Goal: Browse casually: Explore the website without a specific task or goal

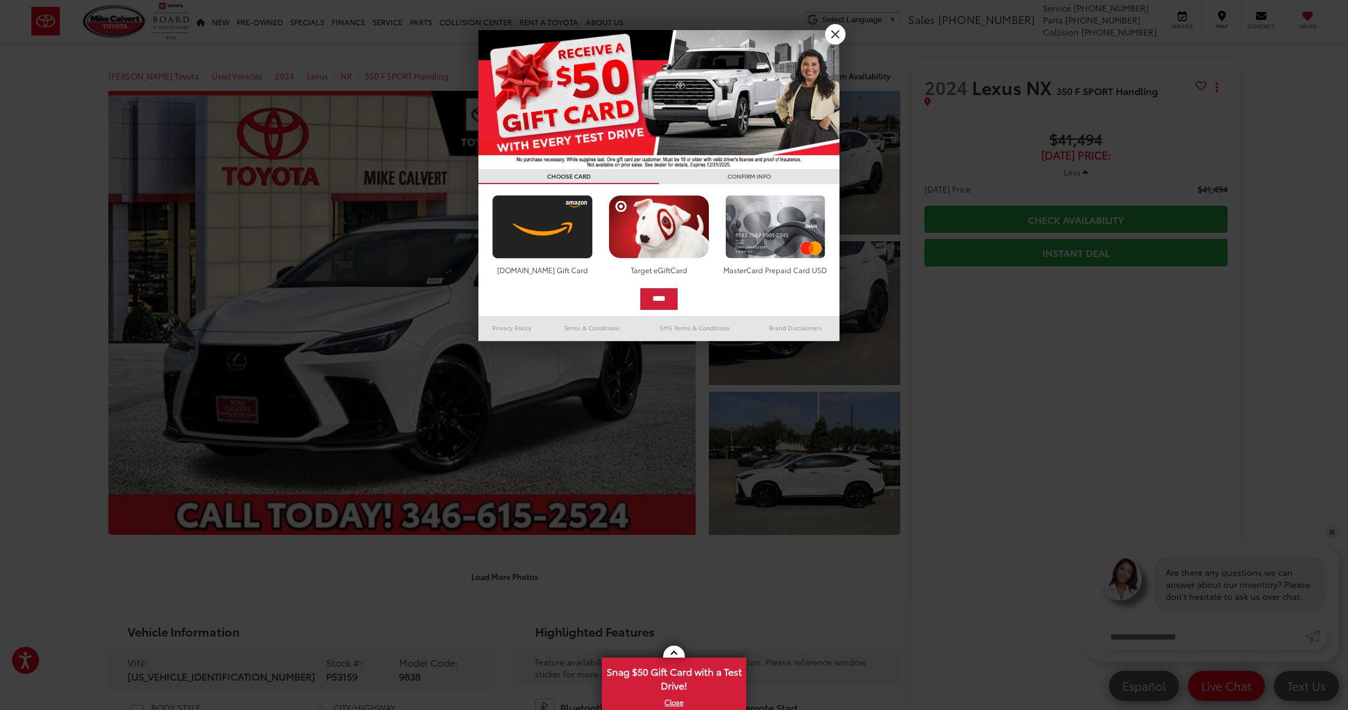
drag, startPoint x: 839, startPoint y: 28, endPoint x: 833, endPoint y: 34, distance: 7.7
click at [838, 29] on link "X" at bounding box center [835, 34] width 20 height 20
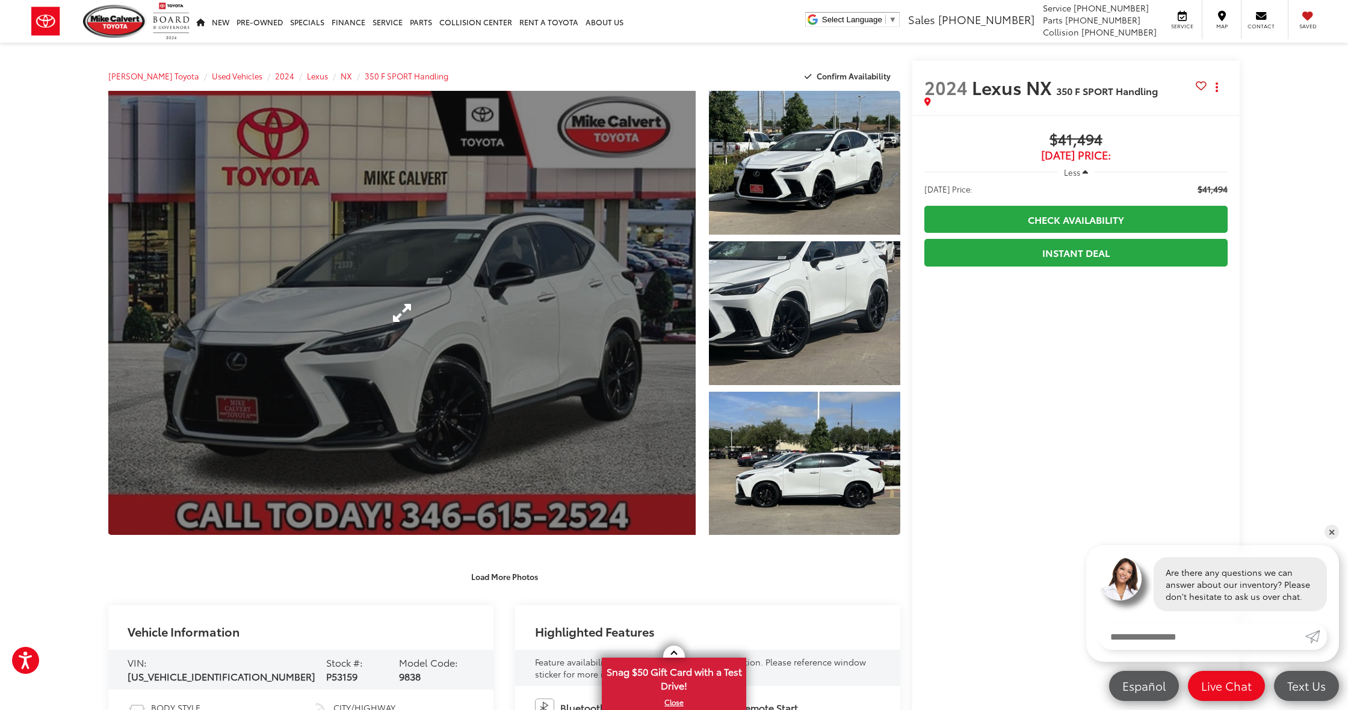
click at [419, 310] on link "Expand Photo 0" at bounding box center [401, 313] width 587 height 444
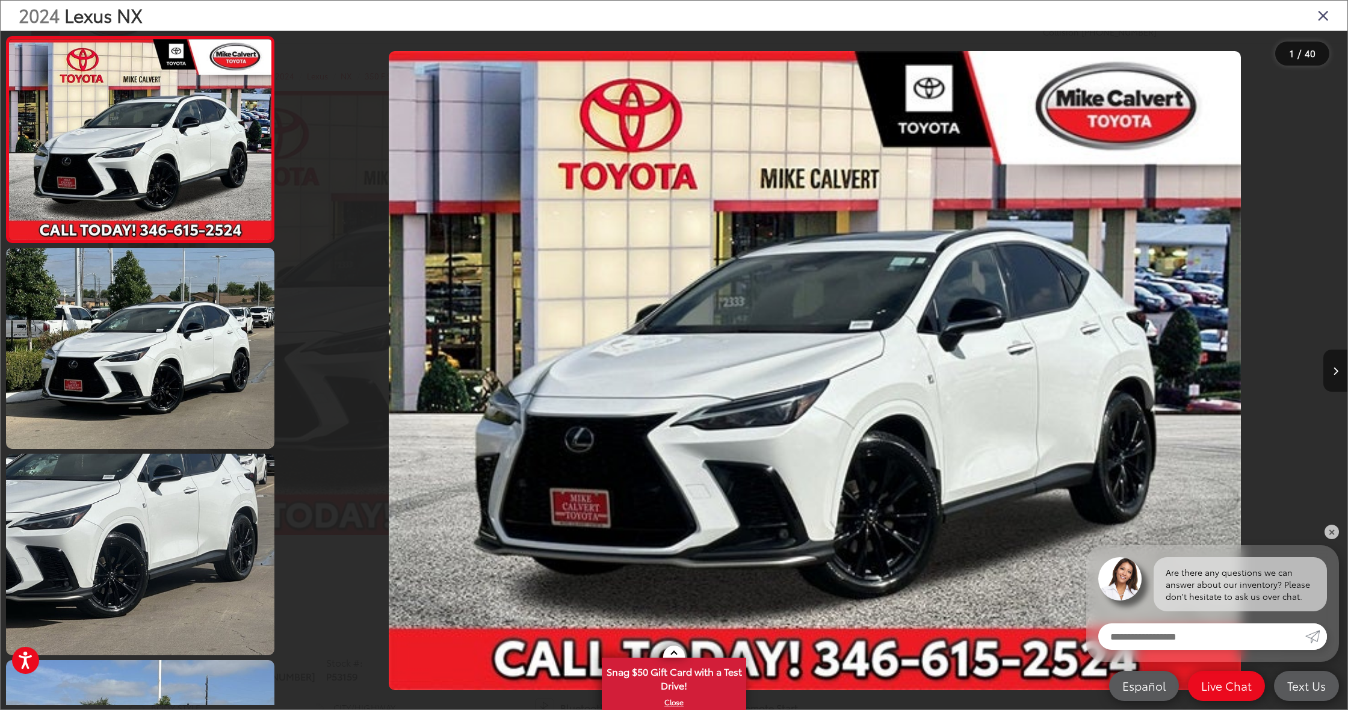
click at [1323, 363] on button "Next image" at bounding box center [1335, 371] width 24 height 42
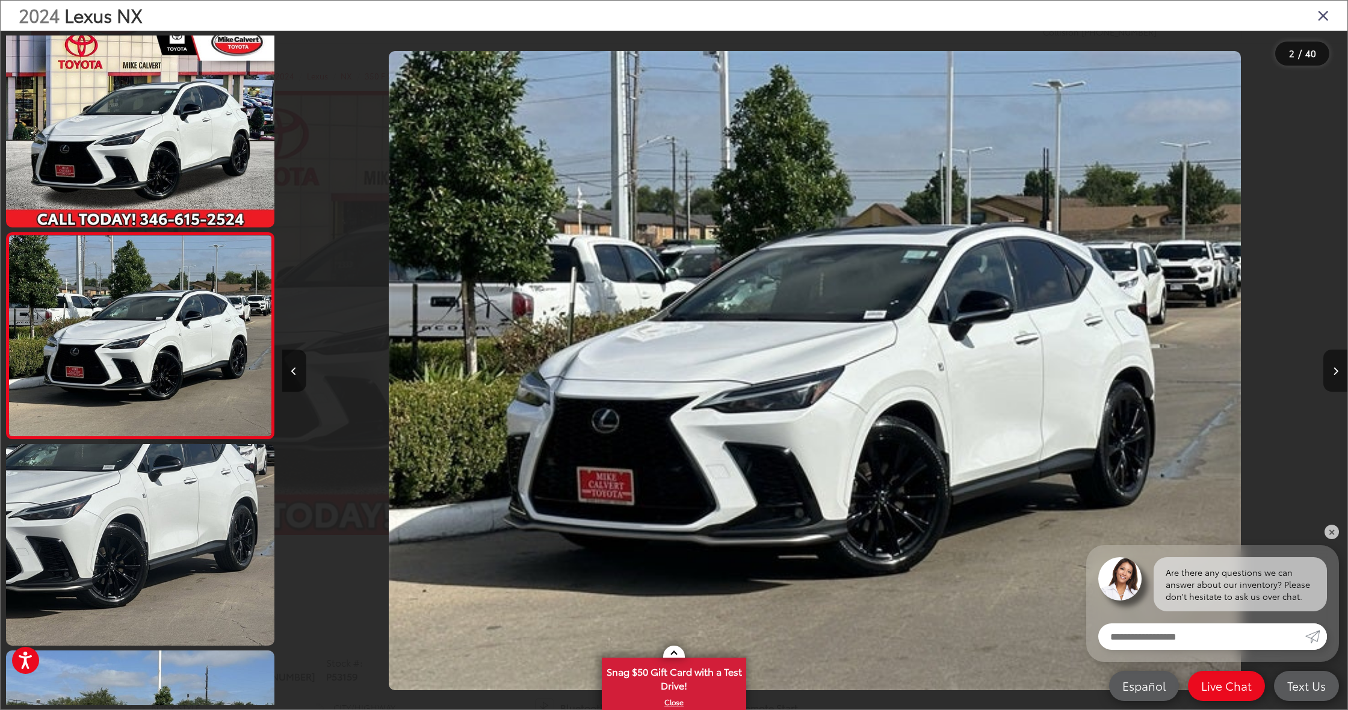
click at [1323, 363] on button "Next image" at bounding box center [1335, 371] width 24 height 42
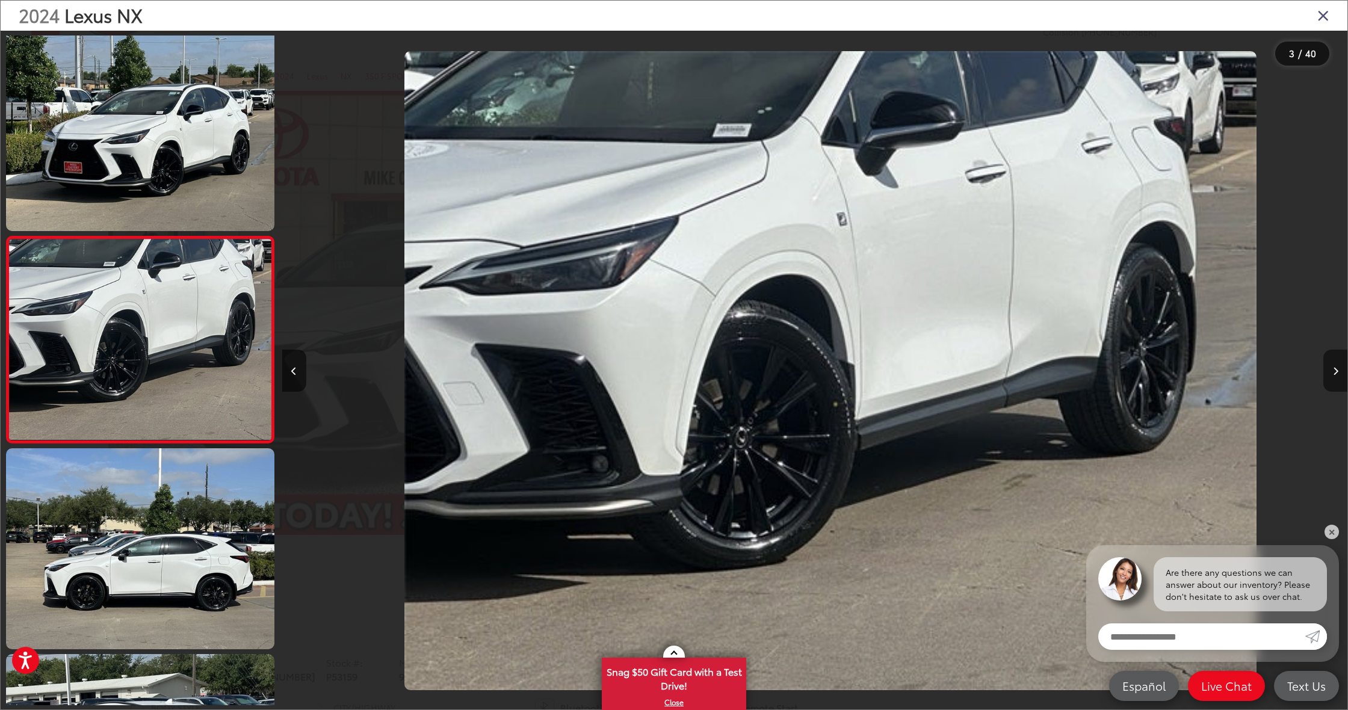
scroll to position [0, 2131]
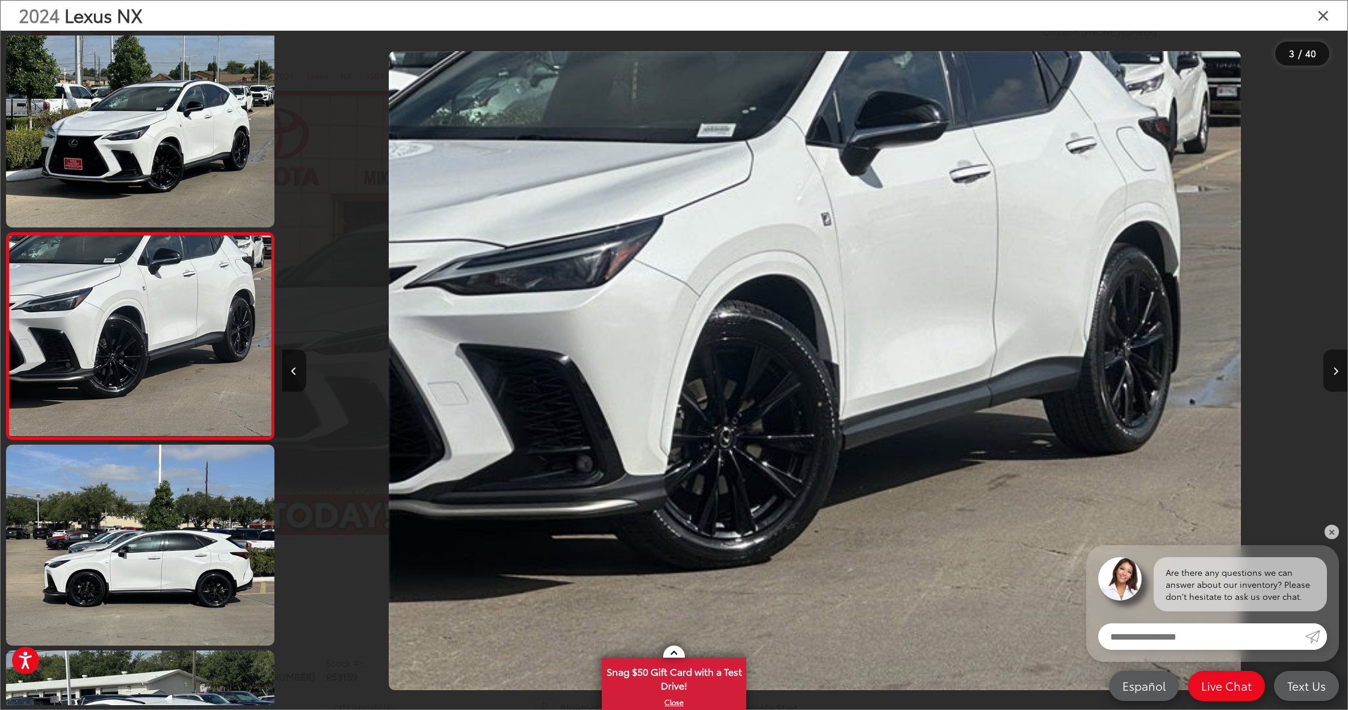
click at [1323, 363] on button "Next image" at bounding box center [1335, 371] width 24 height 42
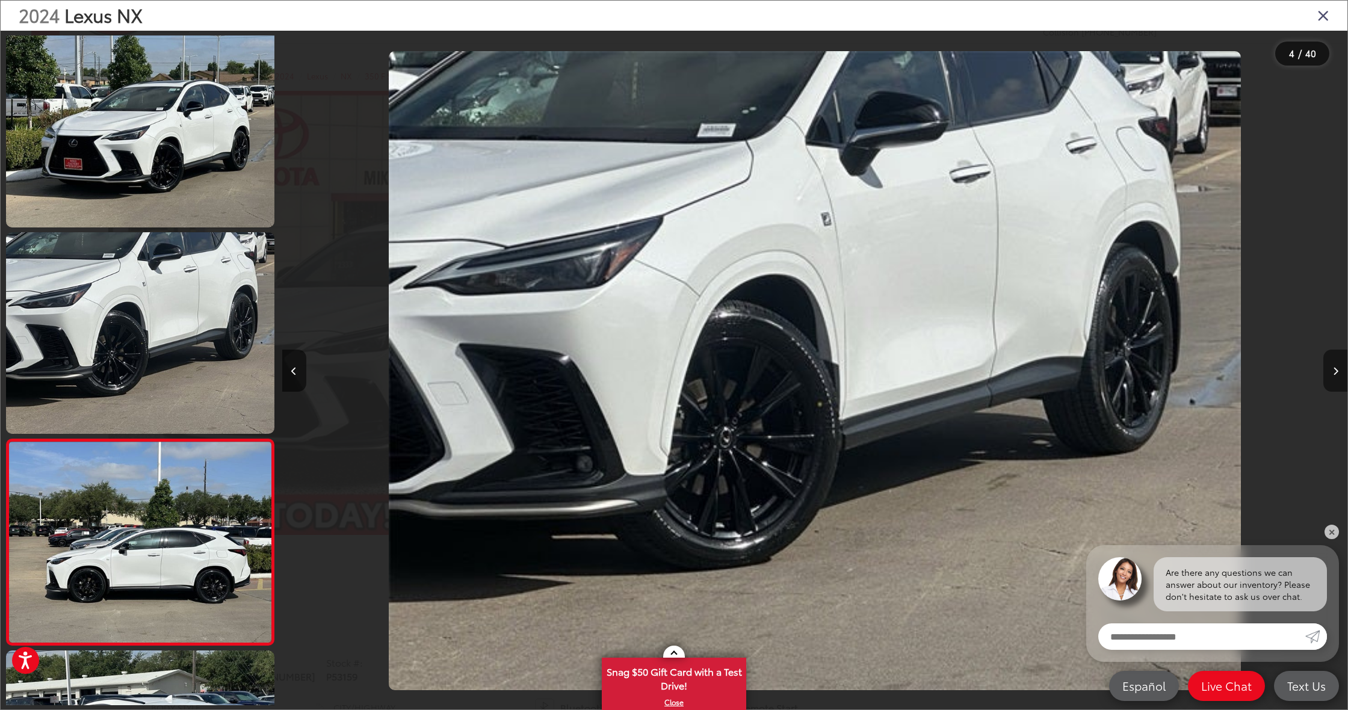
scroll to position [0, 3196]
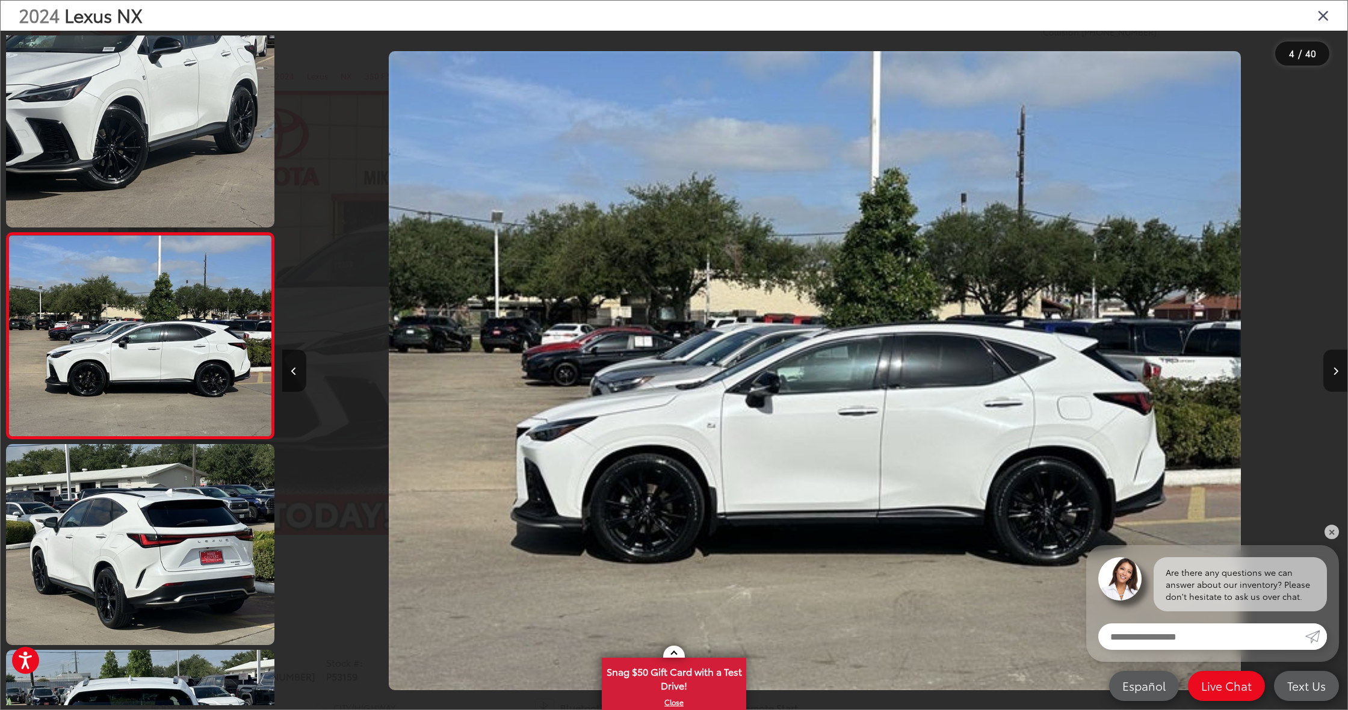
click at [1323, 363] on button "Next image" at bounding box center [1335, 371] width 24 height 42
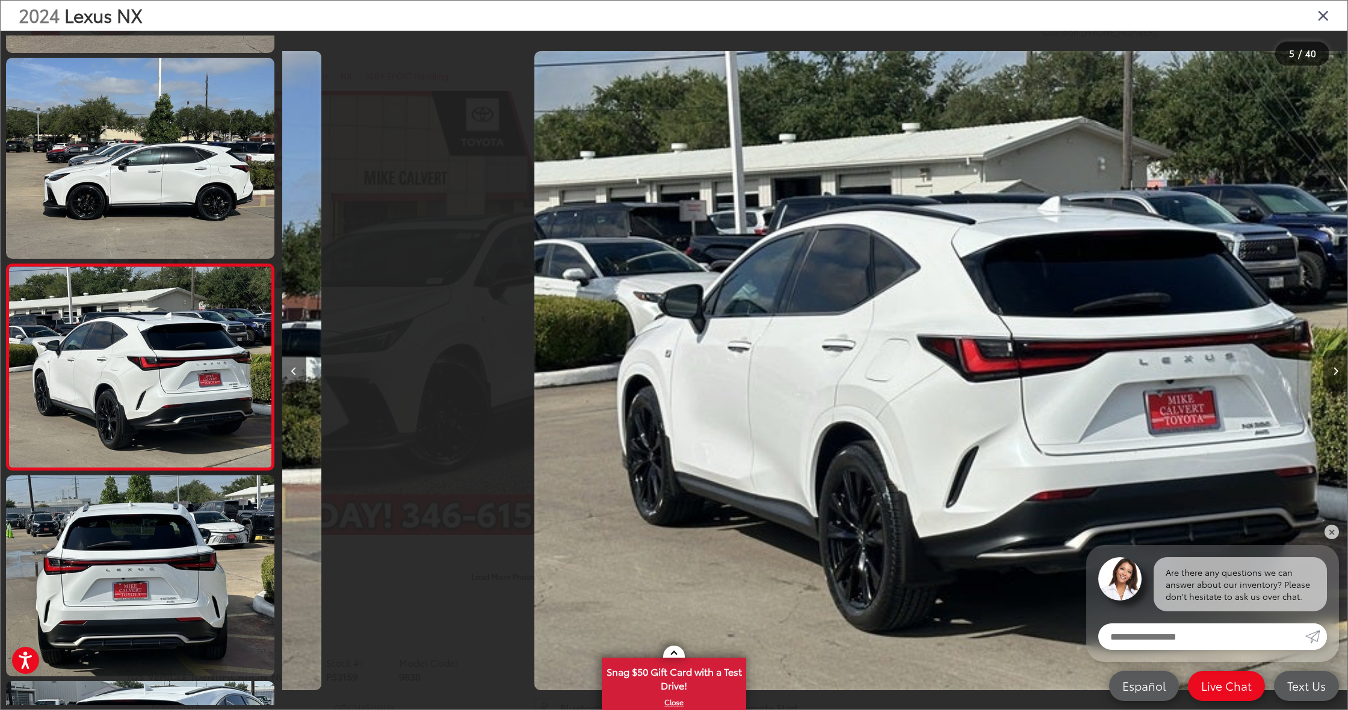
scroll to position [0, 4261]
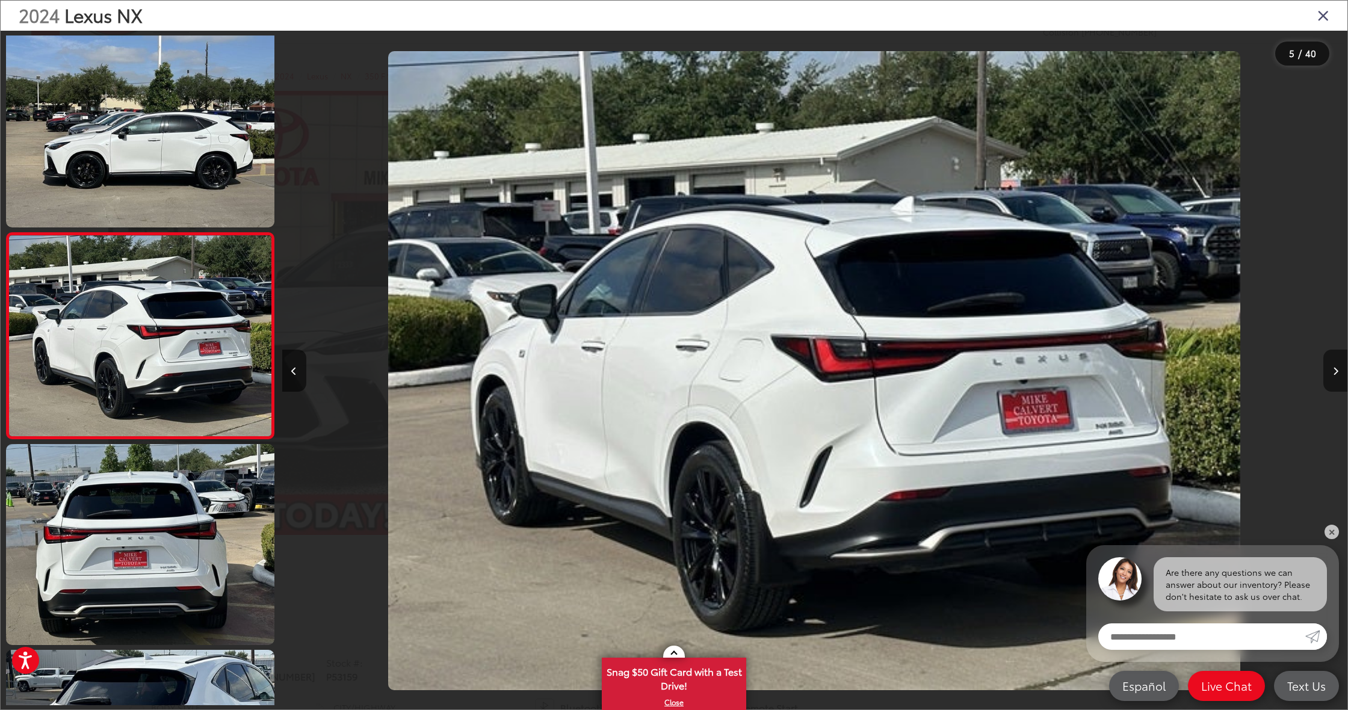
click at [1323, 363] on button "Next image" at bounding box center [1335, 371] width 24 height 42
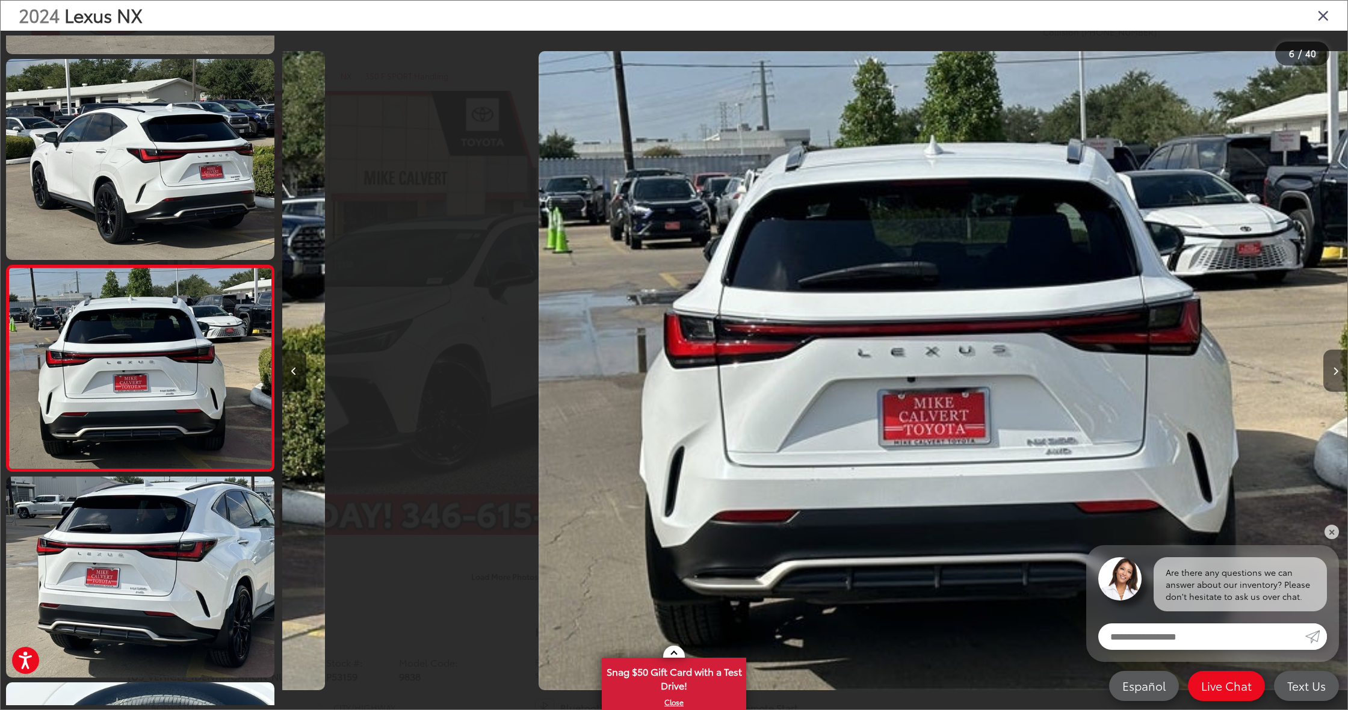
scroll to position [0, 5326]
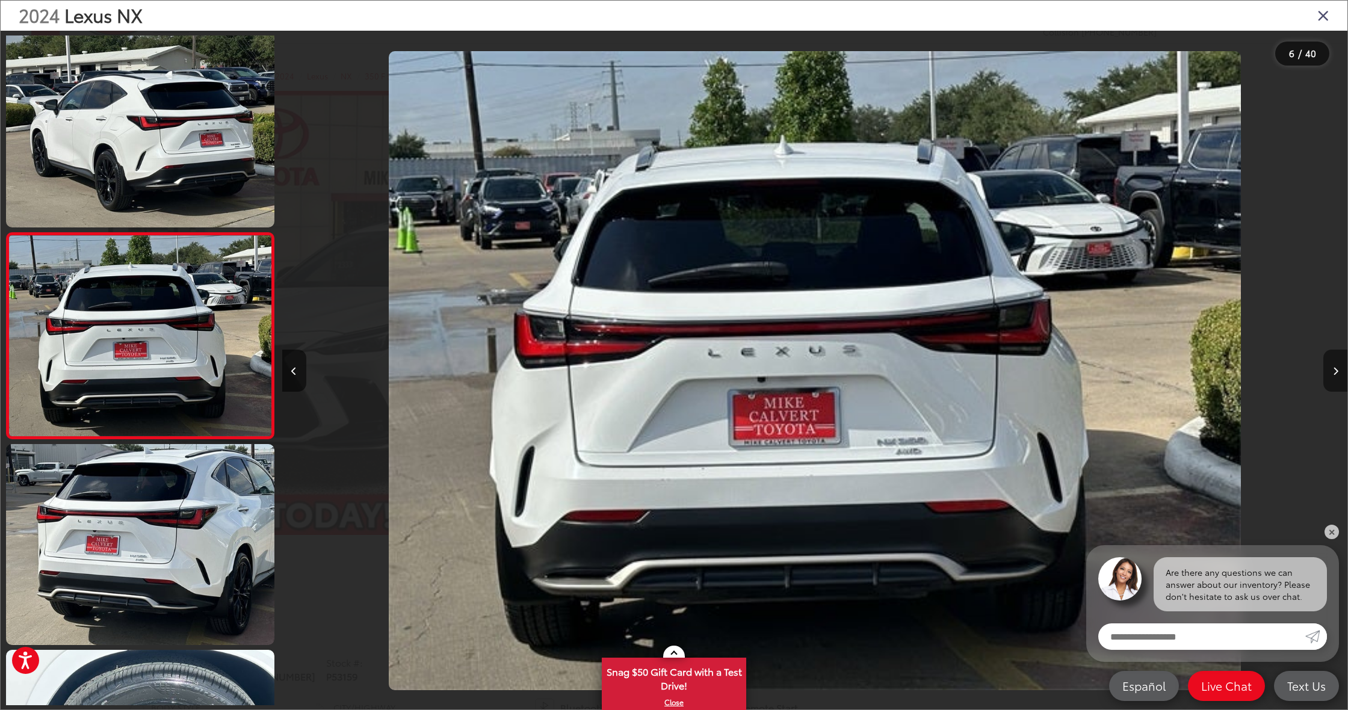
click at [1323, 363] on button "Next image" at bounding box center [1335, 371] width 24 height 42
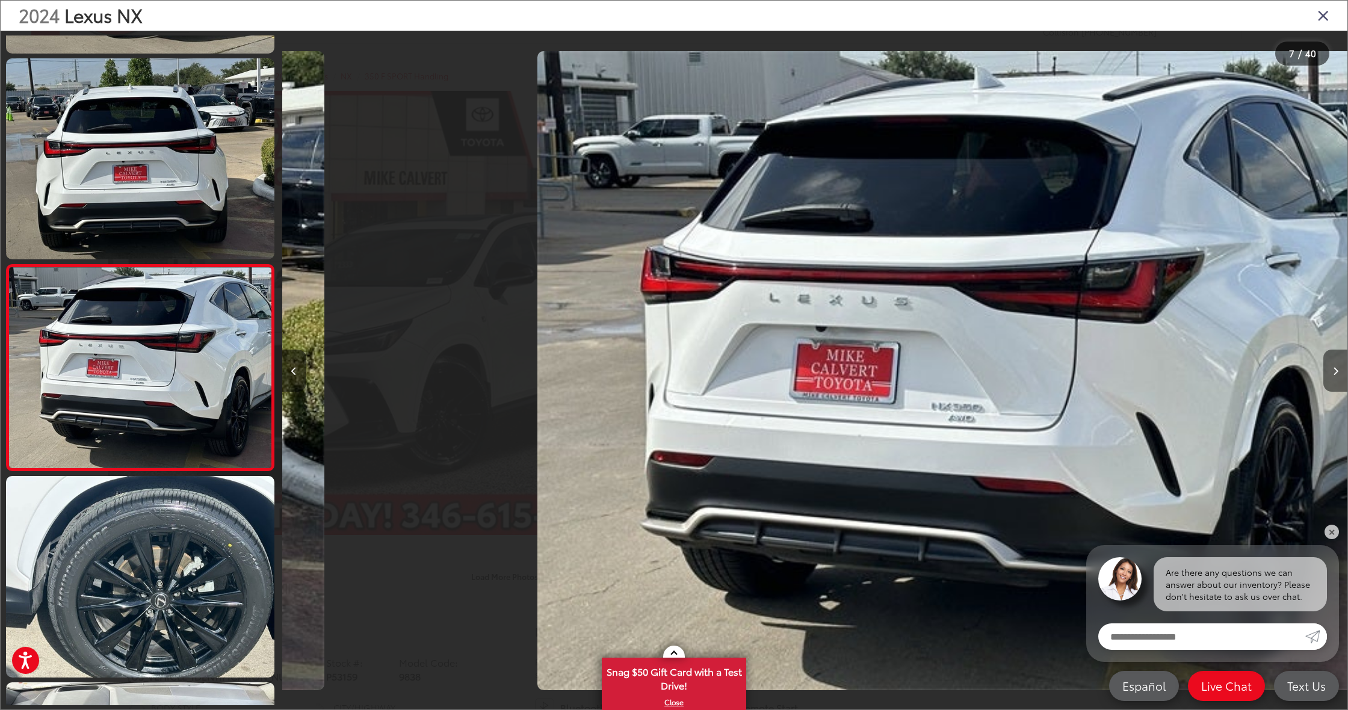
scroll to position [0, 6391]
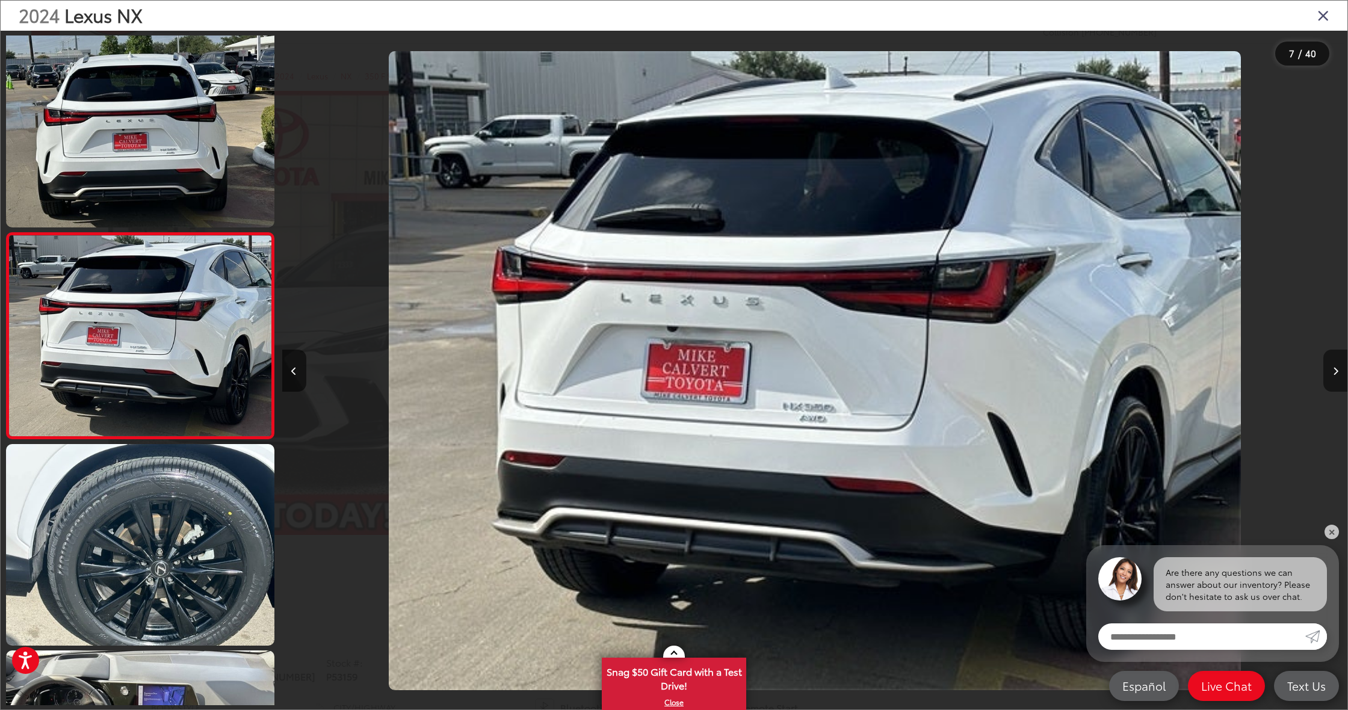
click at [1323, 363] on button "Next image" at bounding box center [1335, 371] width 24 height 42
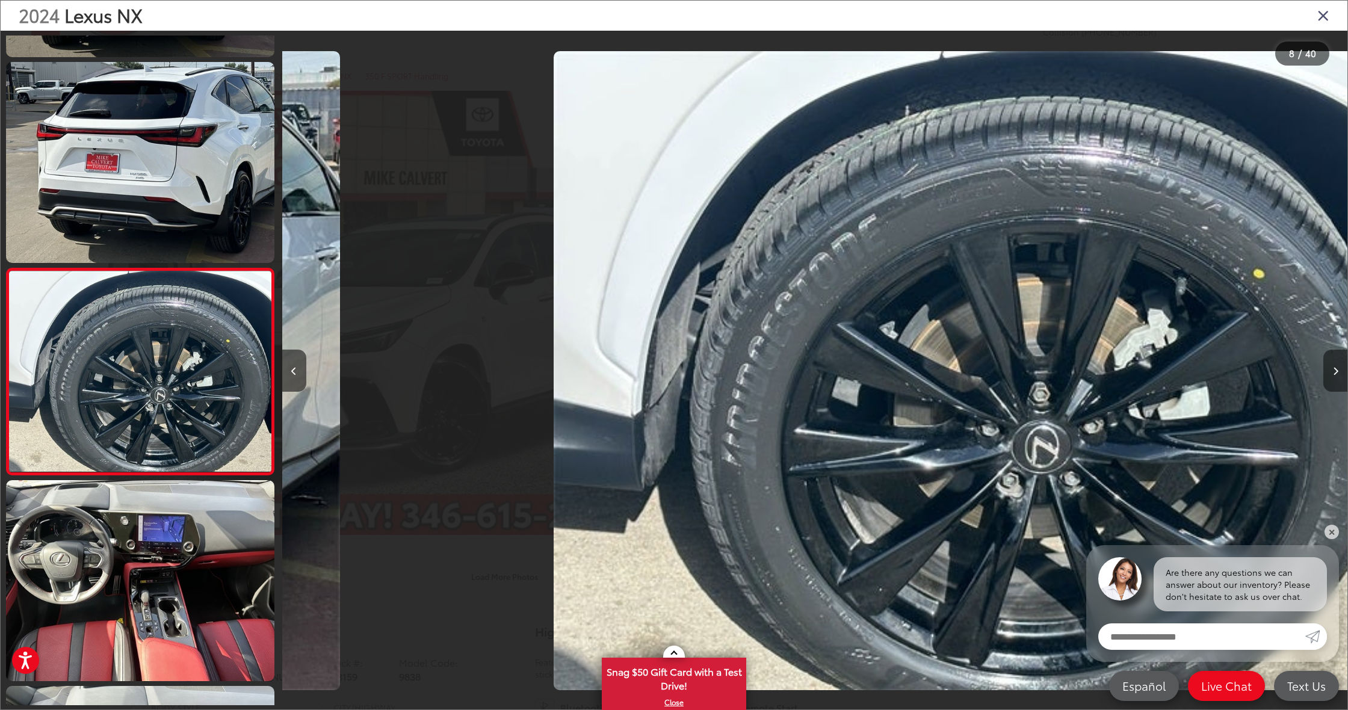
scroll to position [0, 7457]
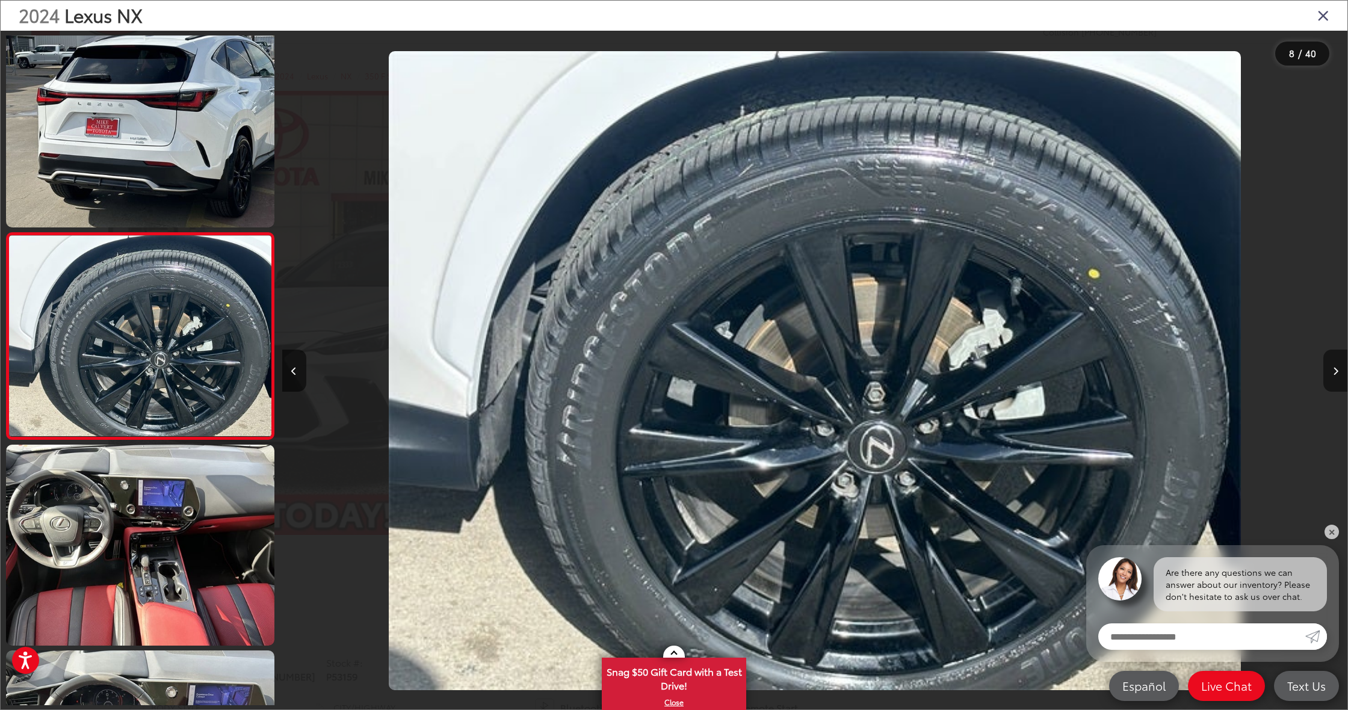
click at [1323, 363] on button "Next image" at bounding box center [1335, 371] width 24 height 42
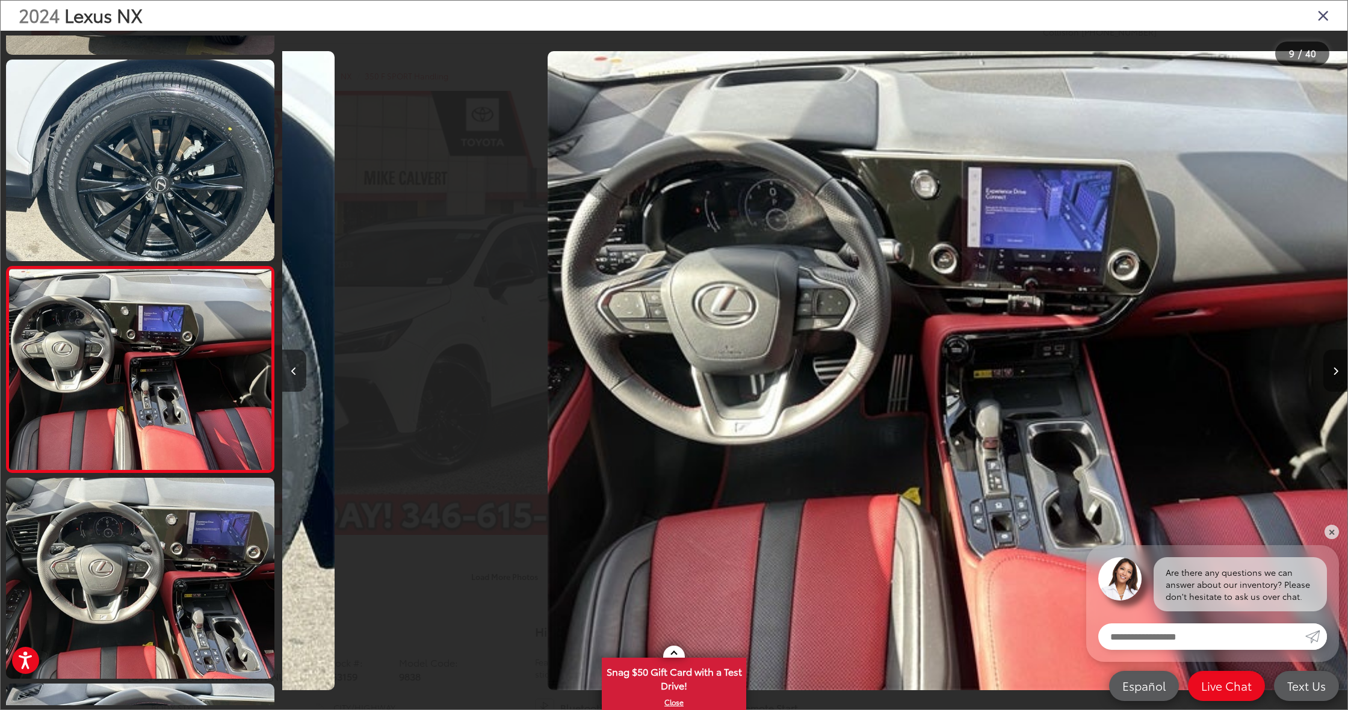
scroll to position [0, 0]
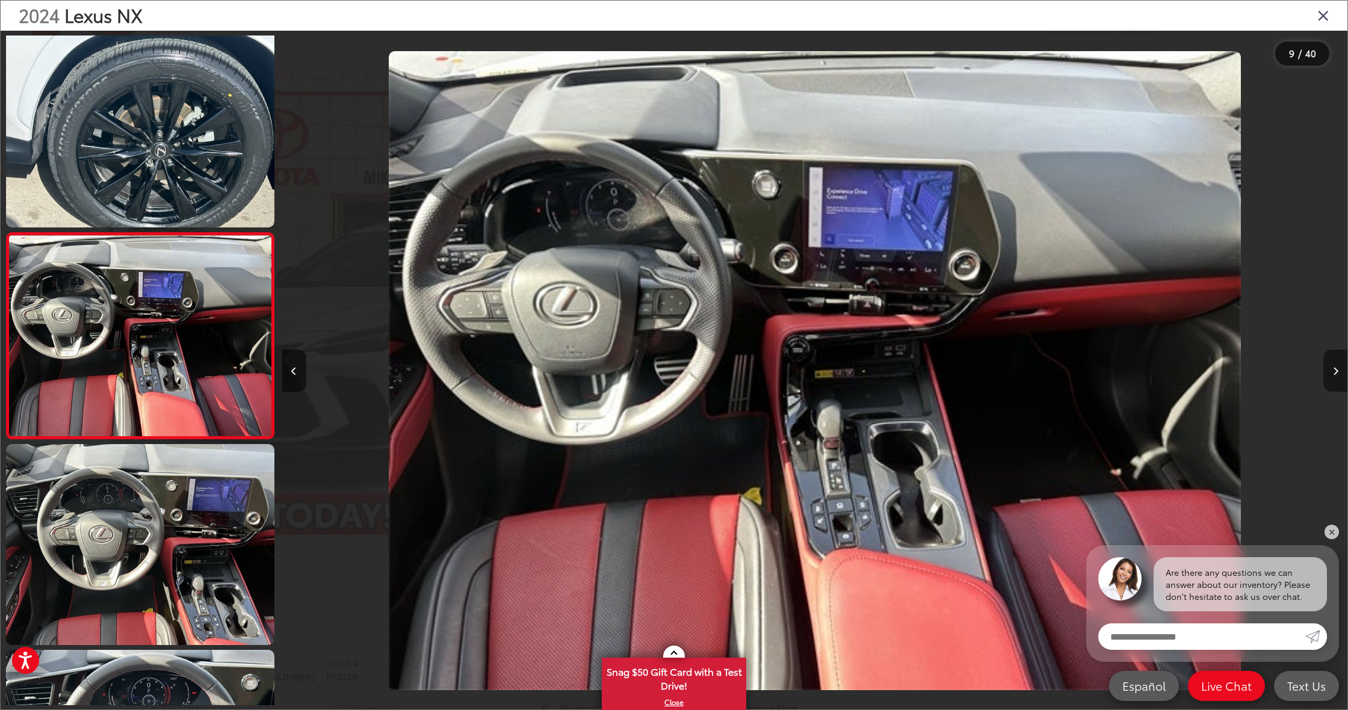
click at [1323, 363] on button "Next image" at bounding box center [1335, 371] width 24 height 42
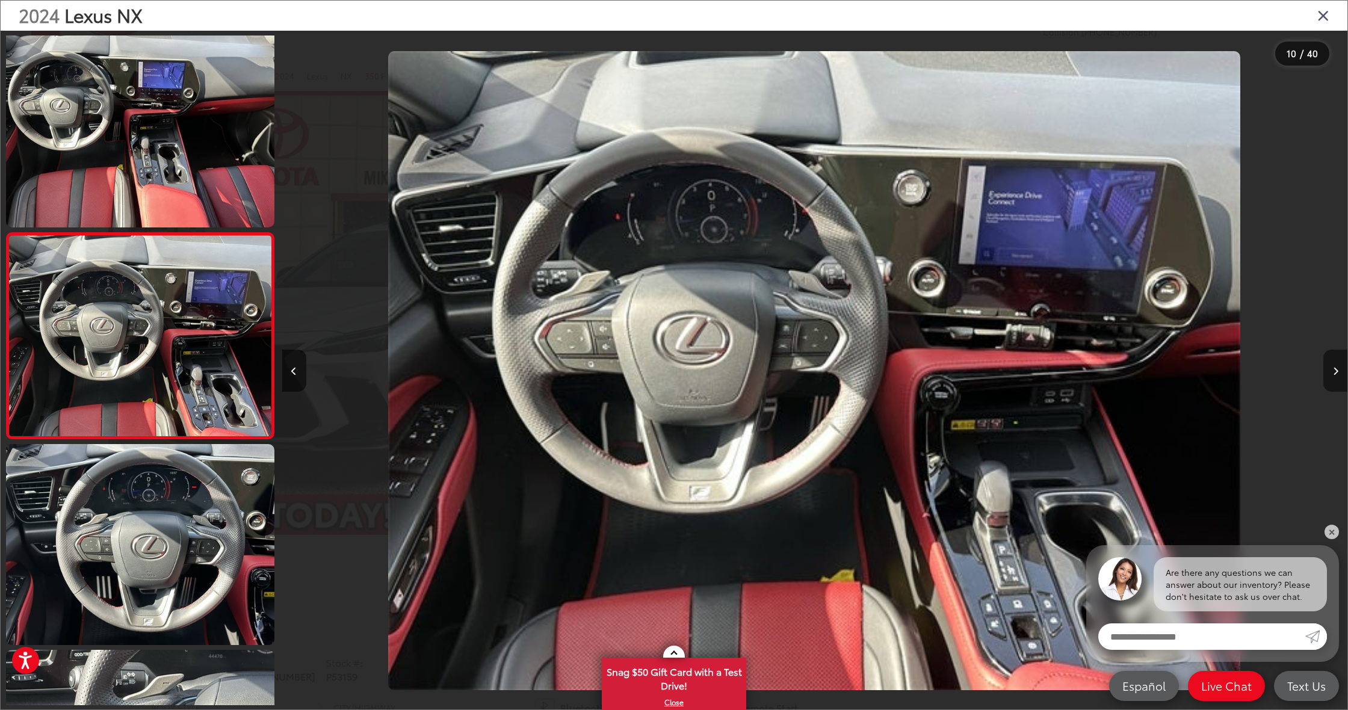
click at [1323, 363] on button "Next image" at bounding box center [1335, 371] width 24 height 42
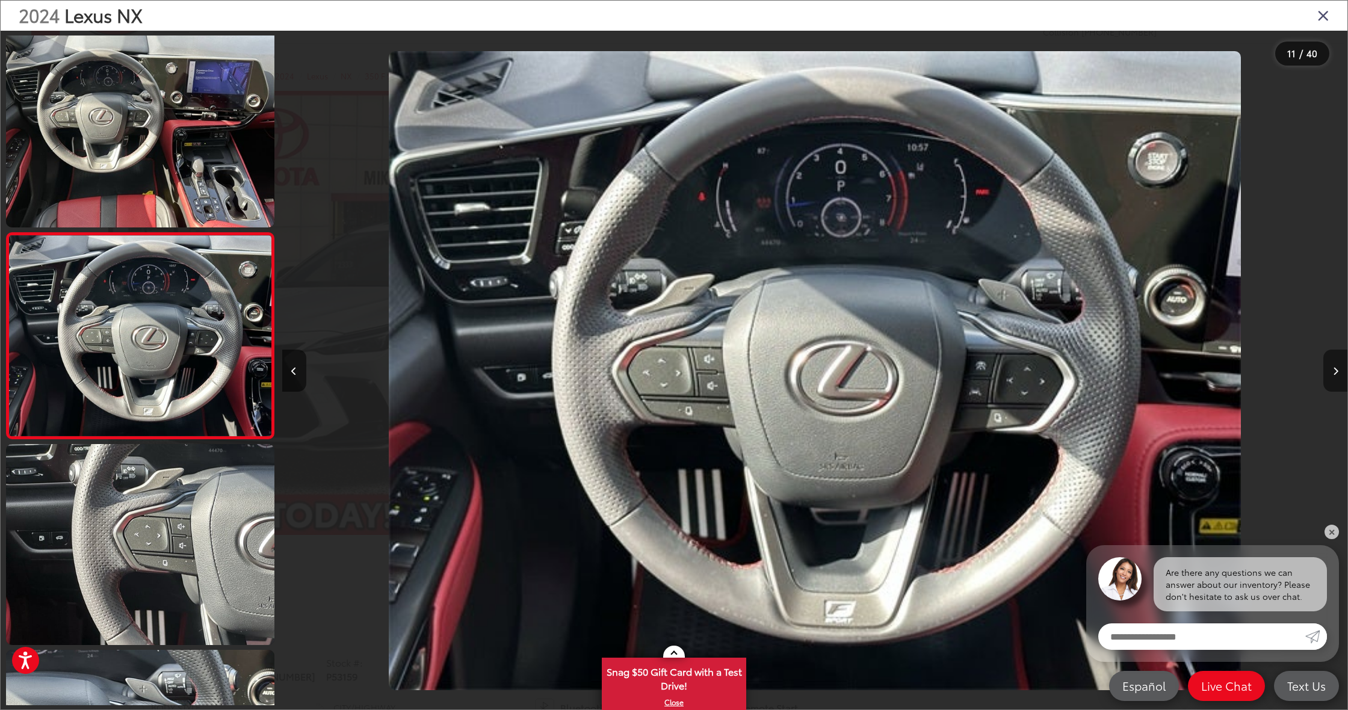
click at [1323, 363] on button "Next image" at bounding box center [1335, 371] width 24 height 42
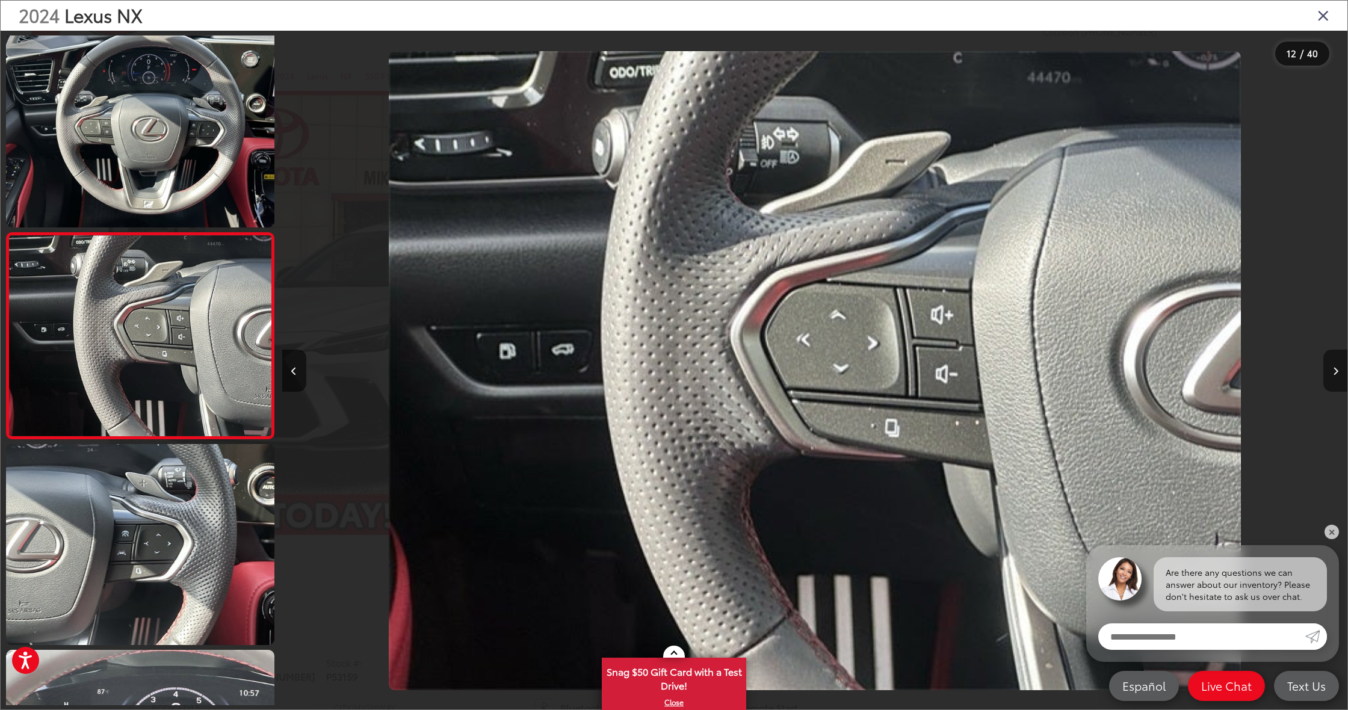
click at [1323, 363] on button "Next image" at bounding box center [1335, 371] width 24 height 42
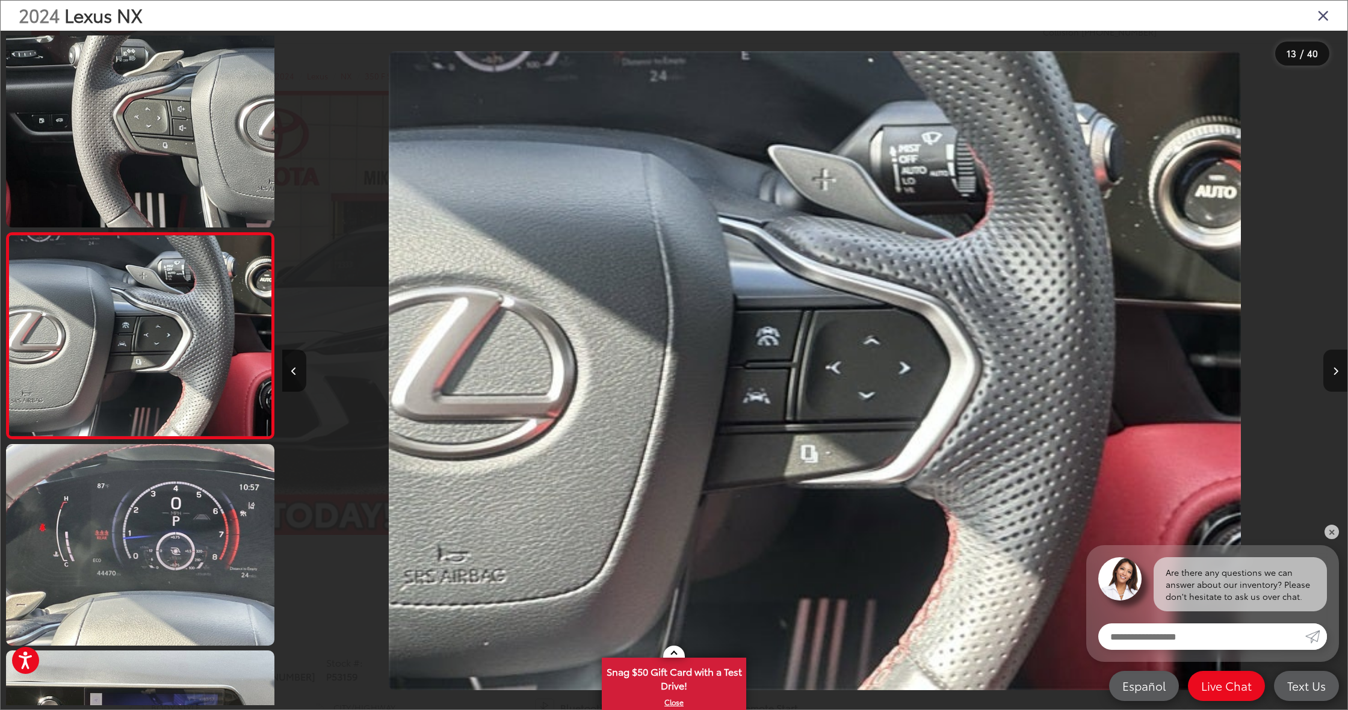
click at [1323, 363] on button "Next image" at bounding box center [1335, 371] width 24 height 42
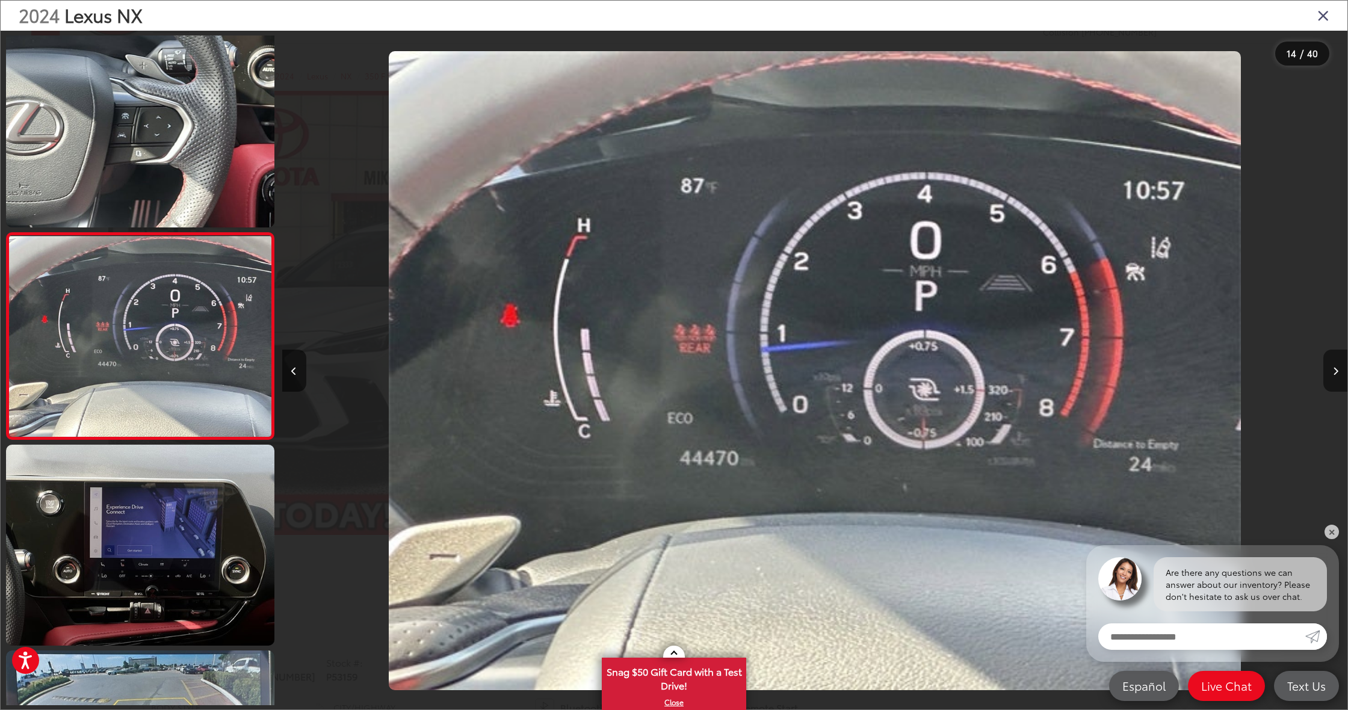
click at [1323, 363] on button "Next image" at bounding box center [1335, 371] width 24 height 42
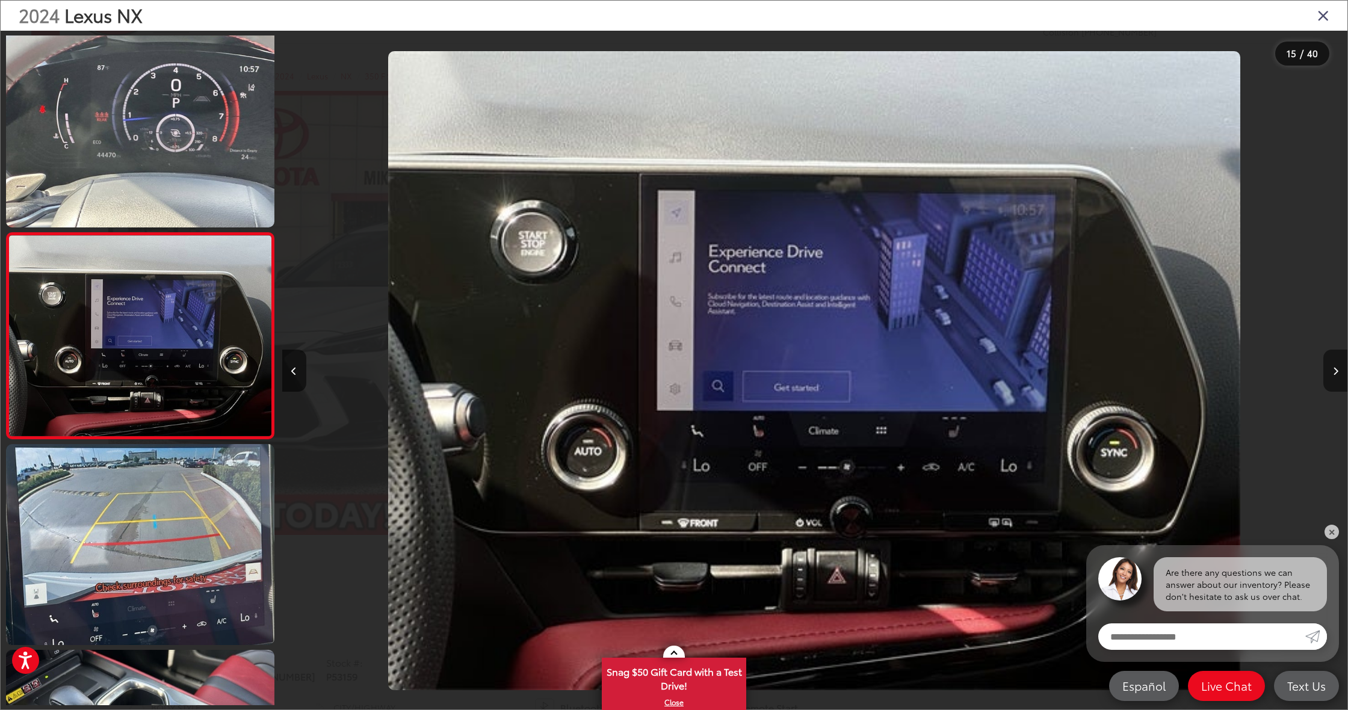
click at [1323, 363] on button "Next image" at bounding box center [1335, 371] width 24 height 42
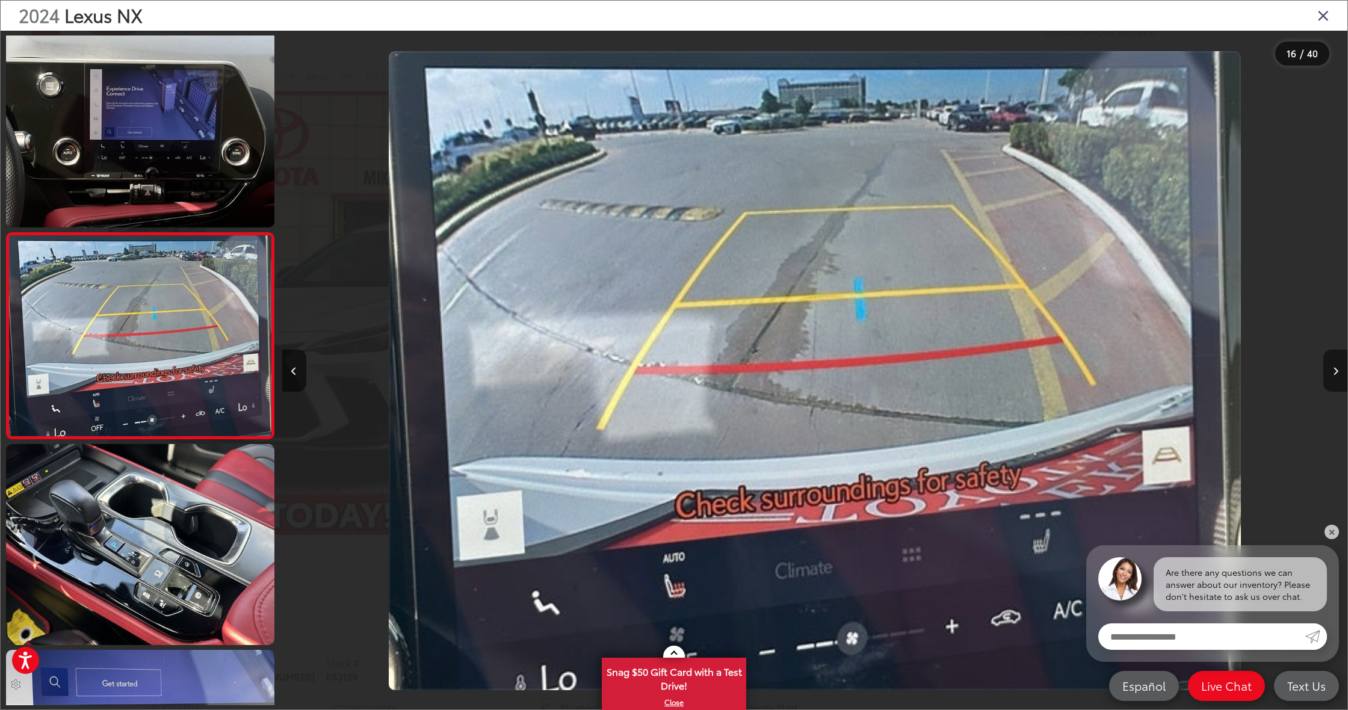
click at [1323, 363] on button "Next image" at bounding box center [1335, 371] width 24 height 42
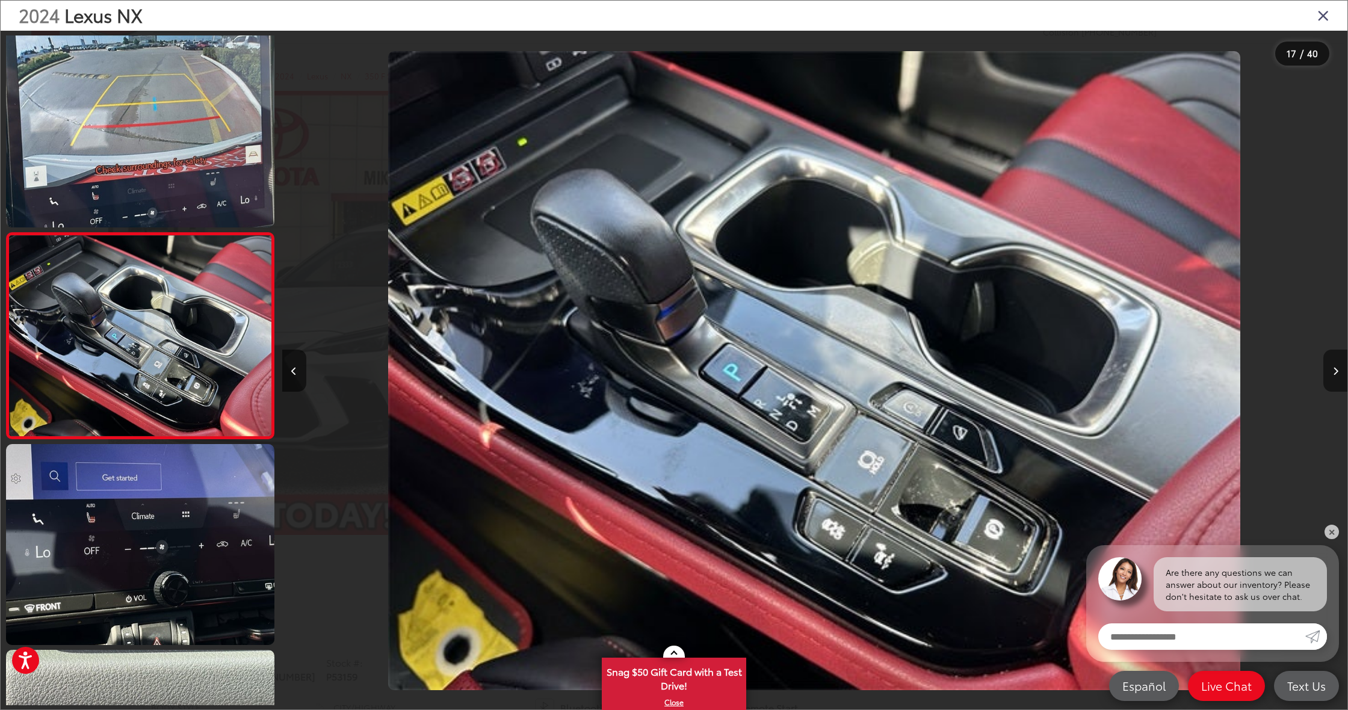
click at [1323, 363] on button "Next image" at bounding box center [1335, 371] width 24 height 42
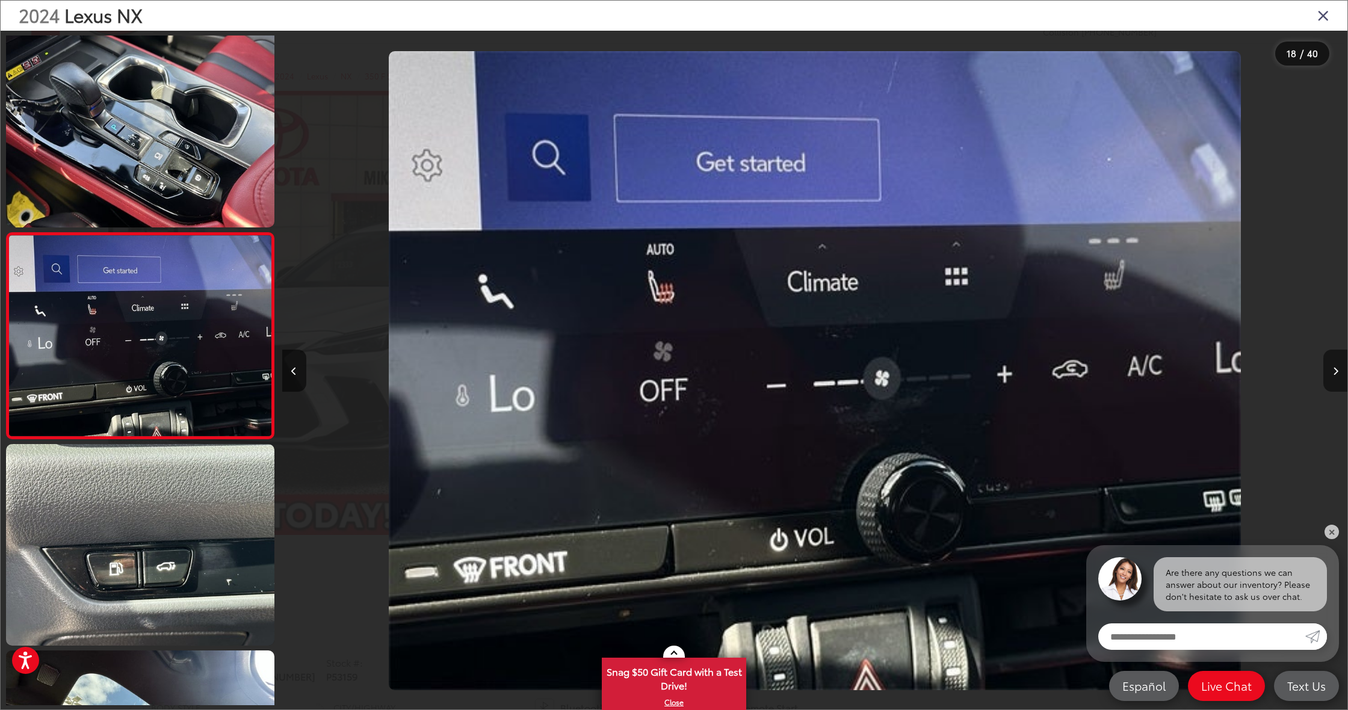
click at [1323, 363] on button "Next image" at bounding box center [1335, 371] width 24 height 42
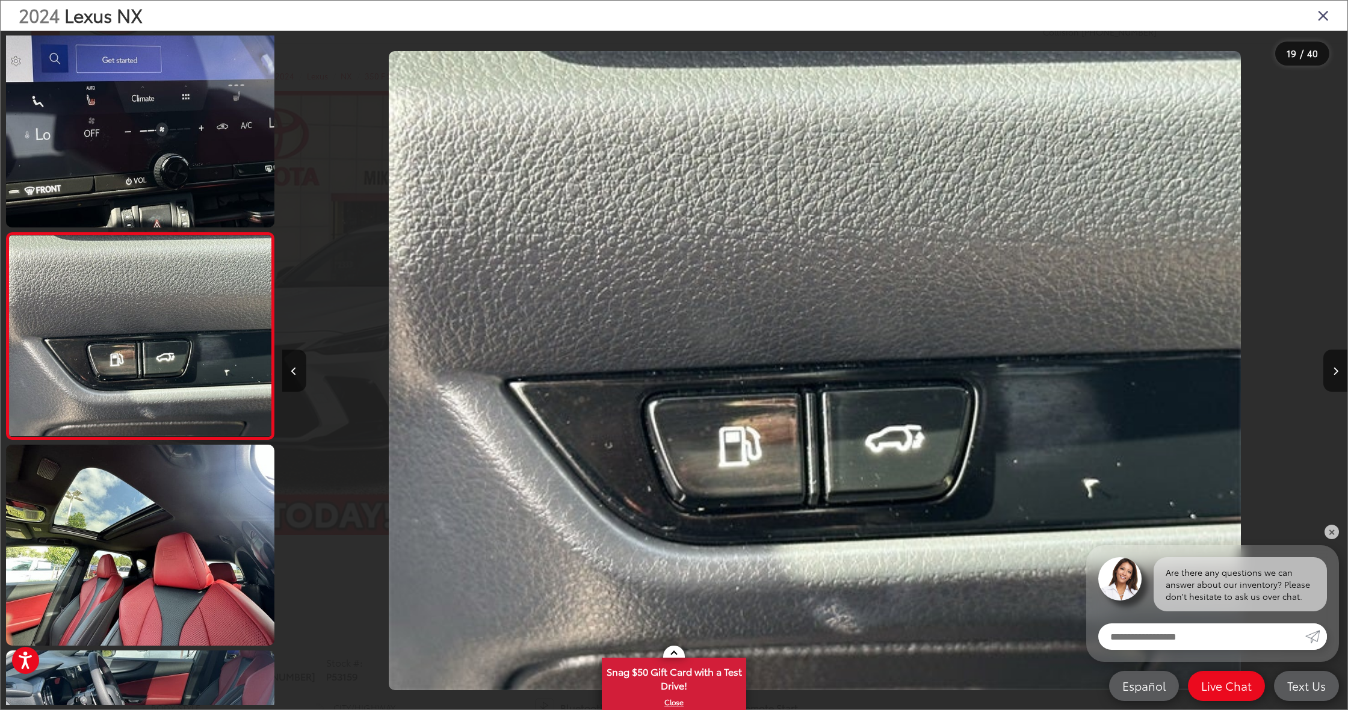
drag, startPoint x: 1327, startPoint y: 8, endPoint x: 1331, endPoint y: 17, distance: 9.7
click at [1328, 9] on icon "Close gallery" at bounding box center [1323, 15] width 12 height 16
